Goal: Information Seeking & Learning: Learn about a topic

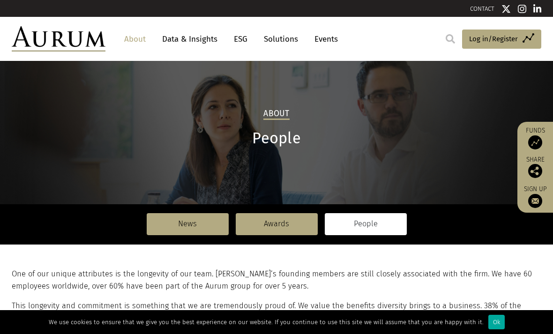
click at [190, 37] on link "Data & Insights" at bounding box center [189, 38] width 65 height 17
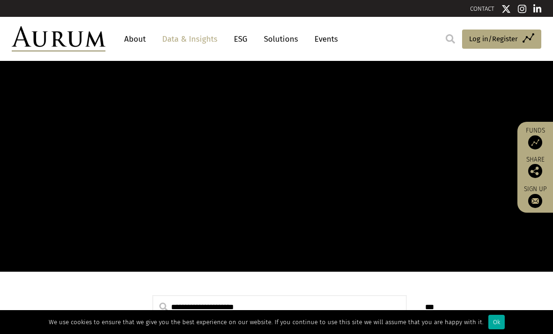
click at [201, 47] on link "Data & Insights" at bounding box center [189, 38] width 65 height 17
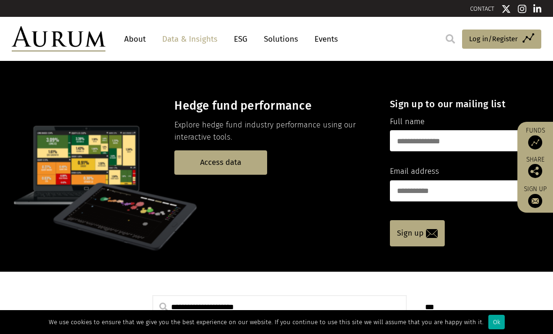
click at [236, 37] on link "ESG" at bounding box center [240, 38] width 23 height 17
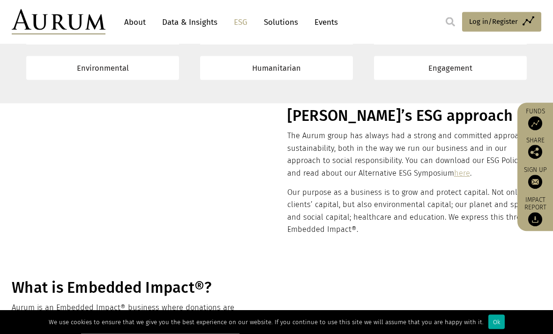
scroll to position [163, 0]
click at [279, 23] on link "Solutions" at bounding box center [281, 22] width 44 height 17
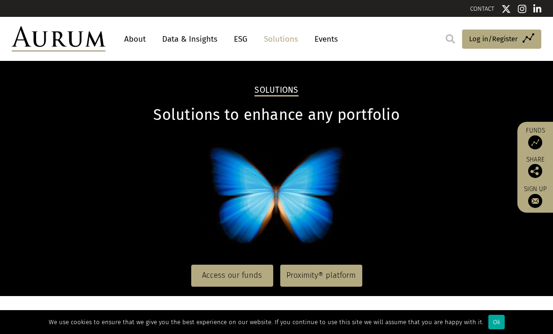
click at [325, 41] on link "Events" at bounding box center [324, 38] width 28 height 17
